Goal: Navigation & Orientation: Find specific page/section

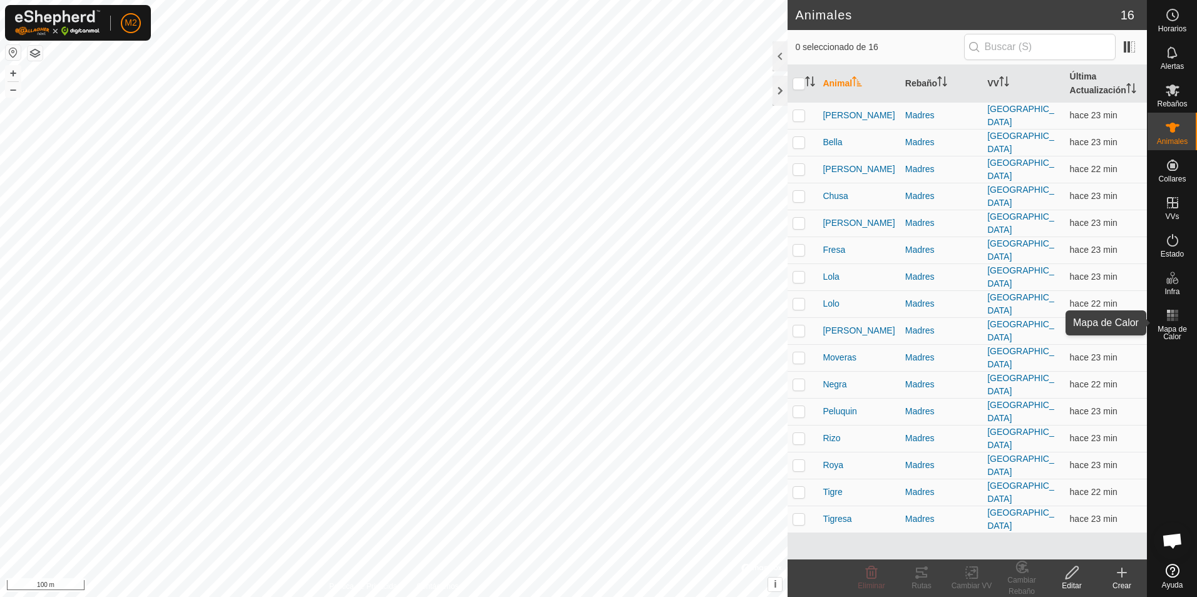
click at [1173, 319] on rect at bounding box center [1171, 319] width 3 height 3
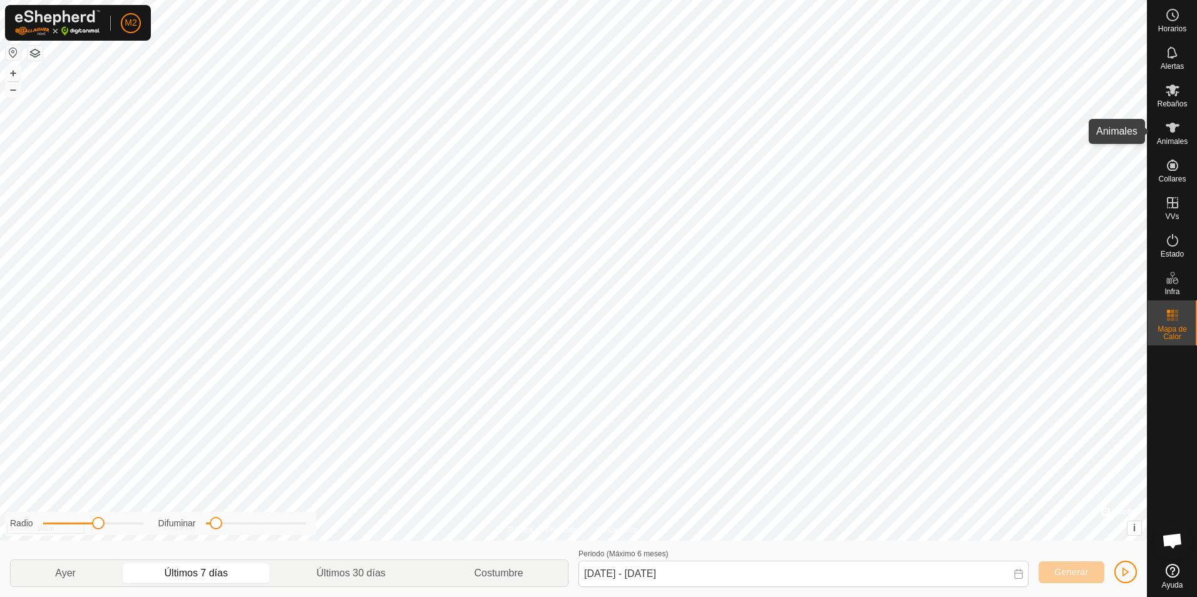
click at [1170, 136] on es-animals-svg-icon at bounding box center [1172, 128] width 23 height 20
